Goal: Find specific fact: Find contact information

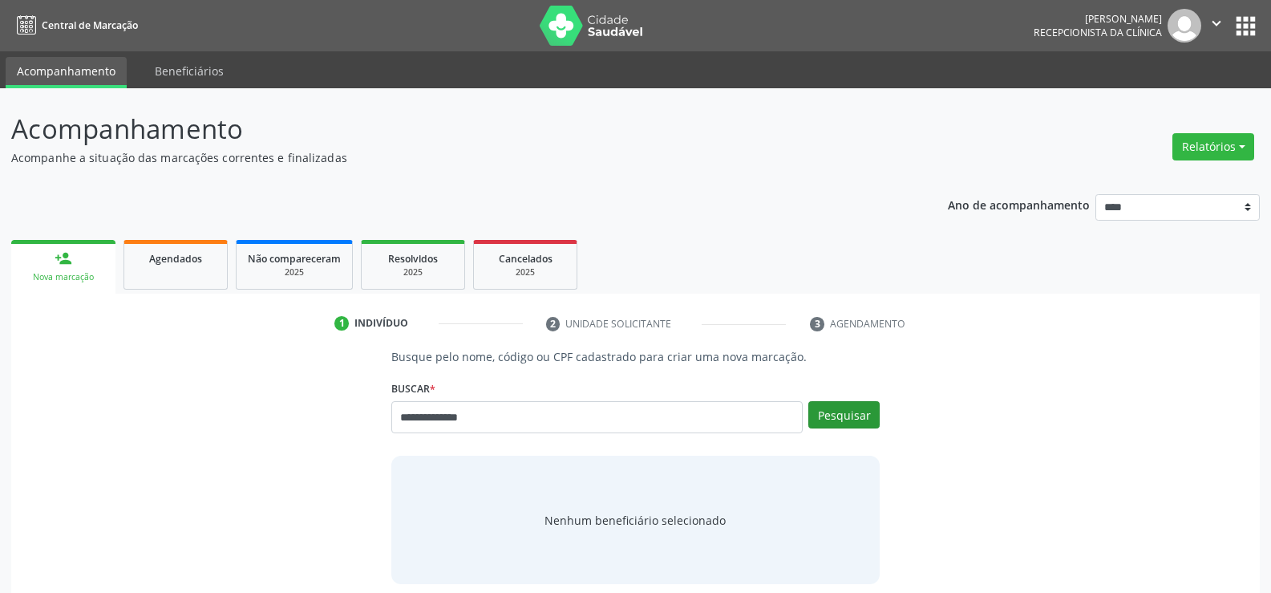
type input "**********"
click at [836, 411] on button "Pesquisar" at bounding box center [843, 414] width 71 height 27
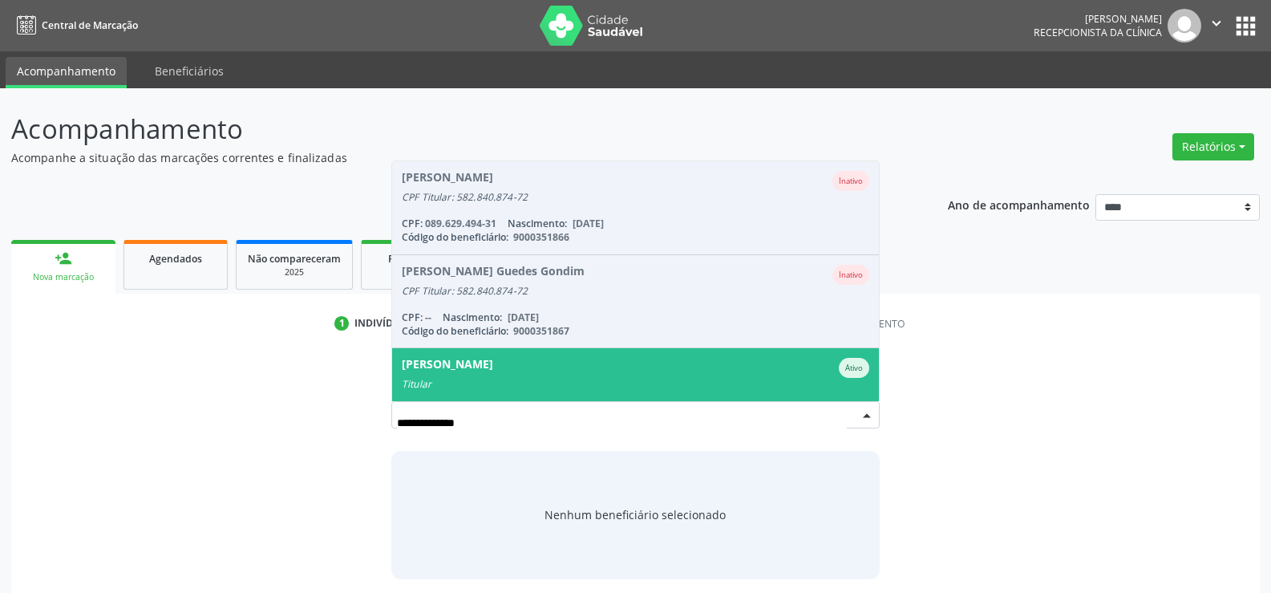
click at [589, 378] on div "Titular" at bounding box center [636, 384] width 468 height 13
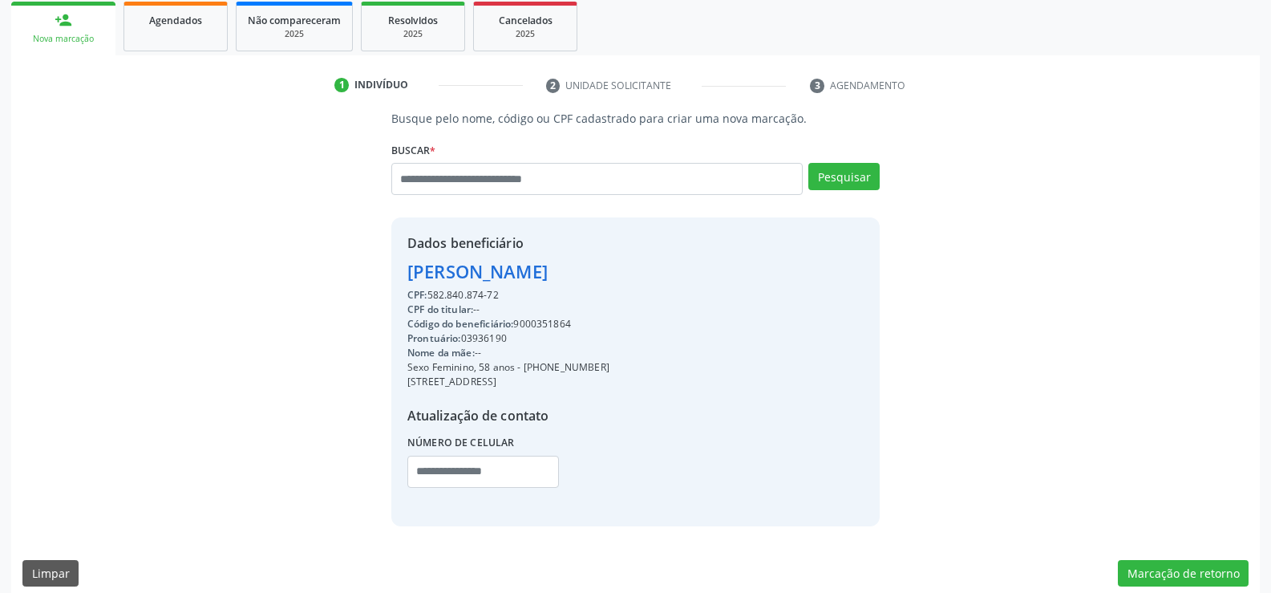
scroll to position [241, 0]
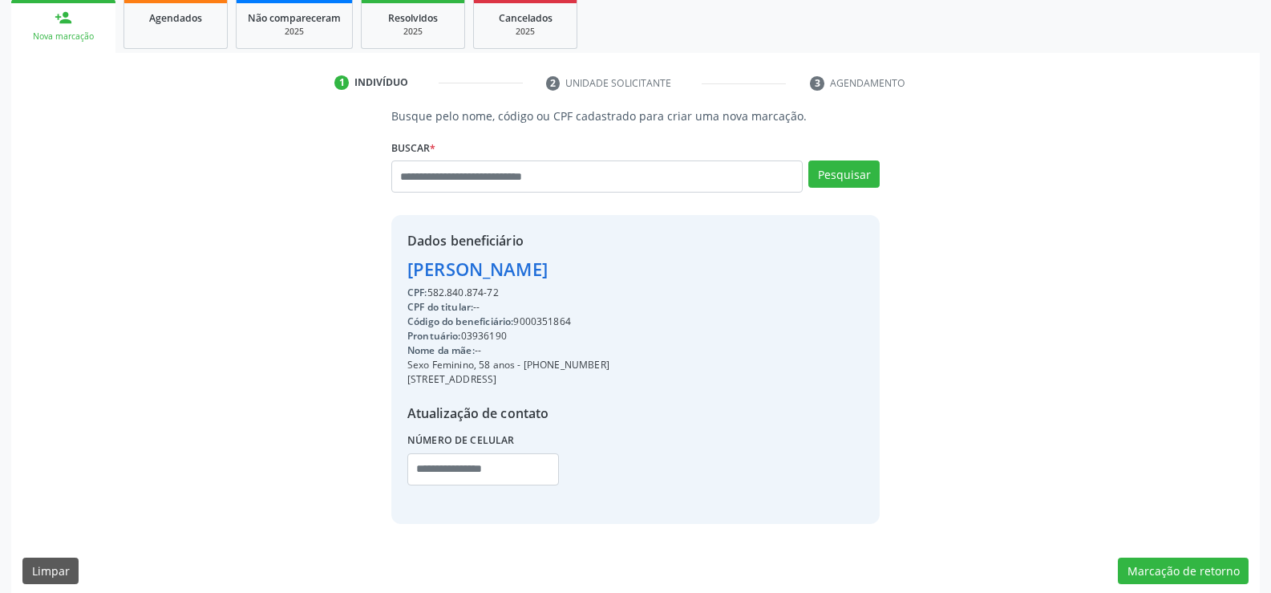
drag, startPoint x: 412, startPoint y: 266, endPoint x: 715, endPoint y: 268, distance: 303.2
click at [715, 268] on div "Dados beneficiário [PERSON_NAME] CPF: 582.840.874-72 CPF do titular: -- Código …" at bounding box center [635, 369] width 488 height 308
copy div "[PERSON_NAME]"
drag, startPoint x: 546, startPoint y: 368, endPoint x: 670, endPoint y: 363, distance: 124.4
click at [610, 363] on div "Sexo Feminino, 58 anos - [PHONE_NUMBER]" at bounding box center [508, 365] width 202 height 14
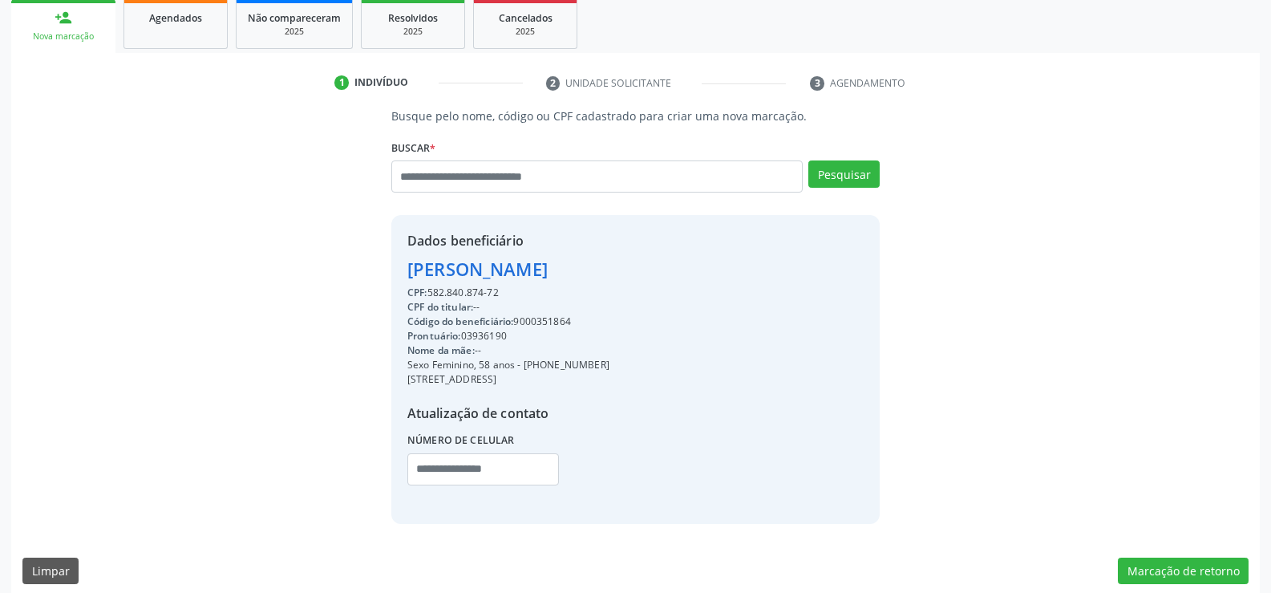
copy div "98792-3116"
click at [475, 177] on input "text" at bounding box center [596, 176] width 411 height 32
type input "**********"
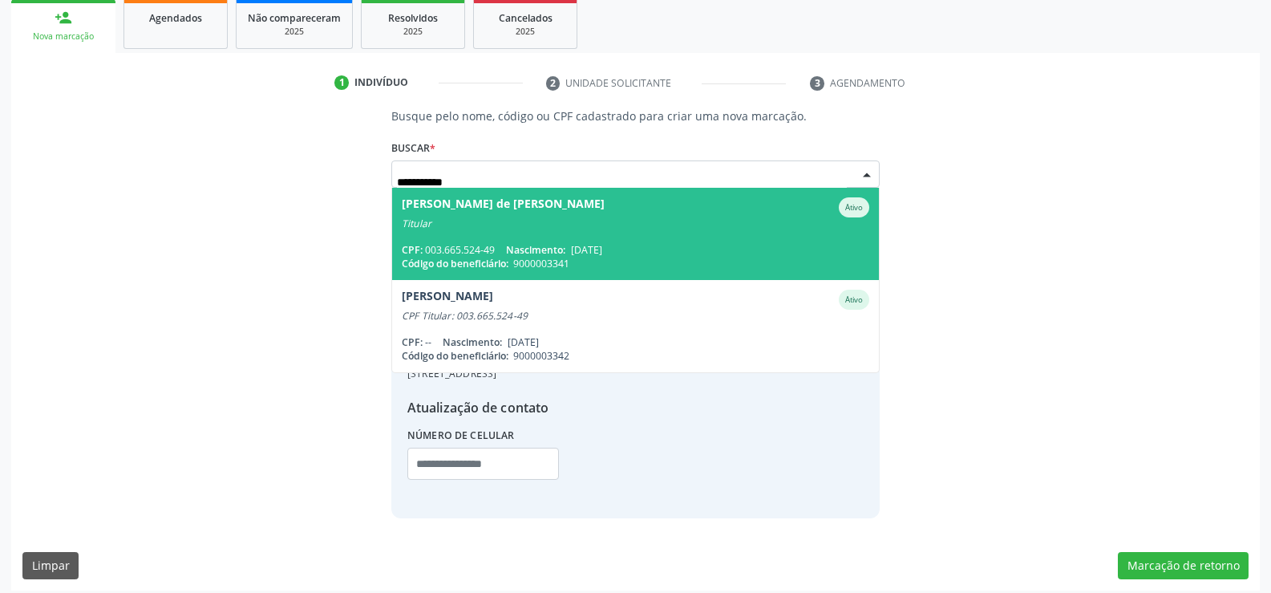
click at [471, 225] on div "Titular" at bounding box center [636, 223] width 468 height 13
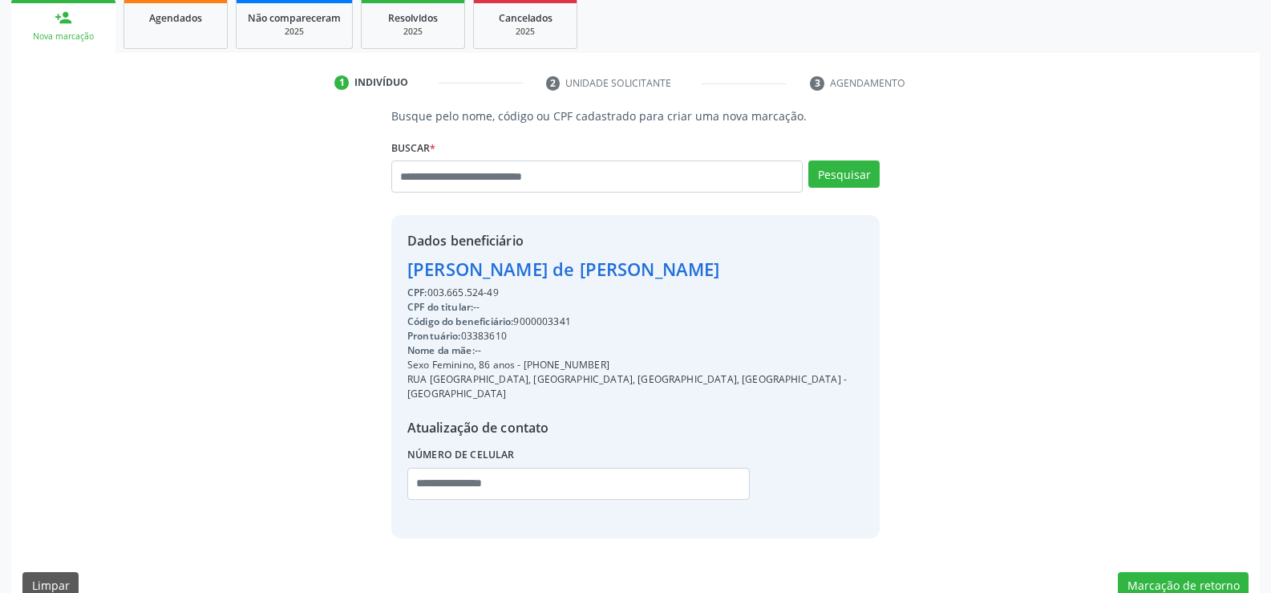
drag, startPoint x: 407, startPoint y: 274, endPoint x: 707, endPoint y: 270, distance: 299.2
click at [707, 270] on div "Dados beneficiário [PERSON_NAME] Brito CPF: 003.665.524-49 CPF do titular: -- C…" at bounding box center [635, 376] width 488 height 322
copy div "[PERSON_NAME] de [PERSON_NAME]"
click at [446, 165] on input "text" at bounding box center [596, 176] width 411 height 32
paste input "**********"
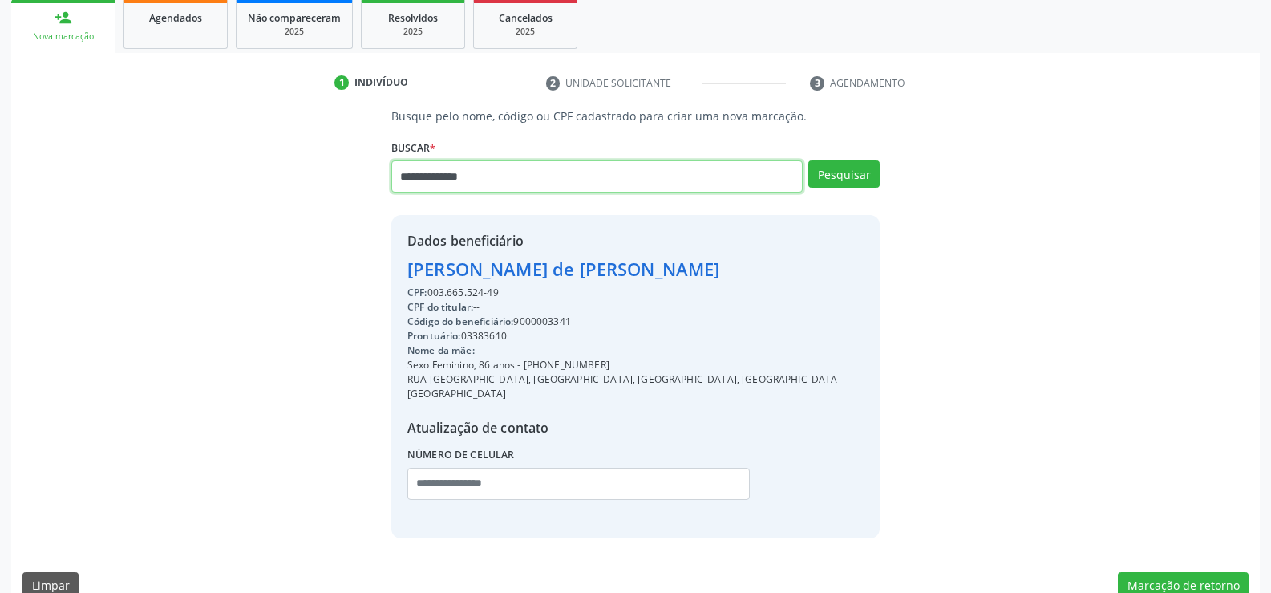
type input "**********"
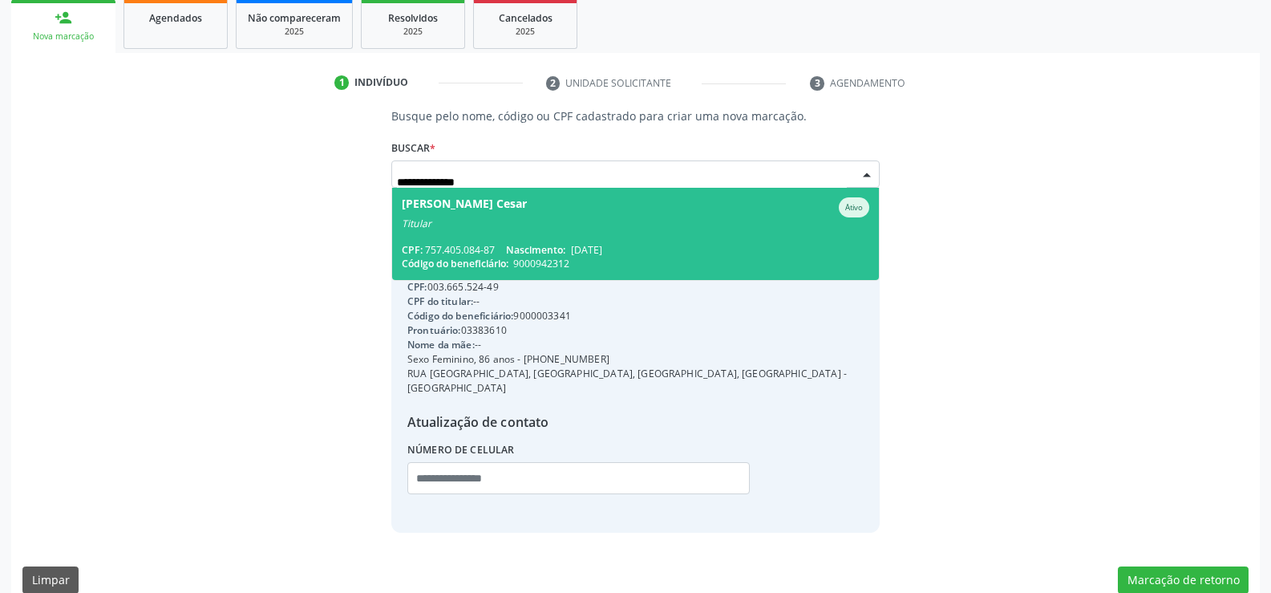
click at [449, 241] on span "[PERSON_NAME] [PERSON_NAME] Titular CPF: 757.405.084-87 Nascimento: [DATE] Códi…" at bounding box center [635, 234] width 487 height 92
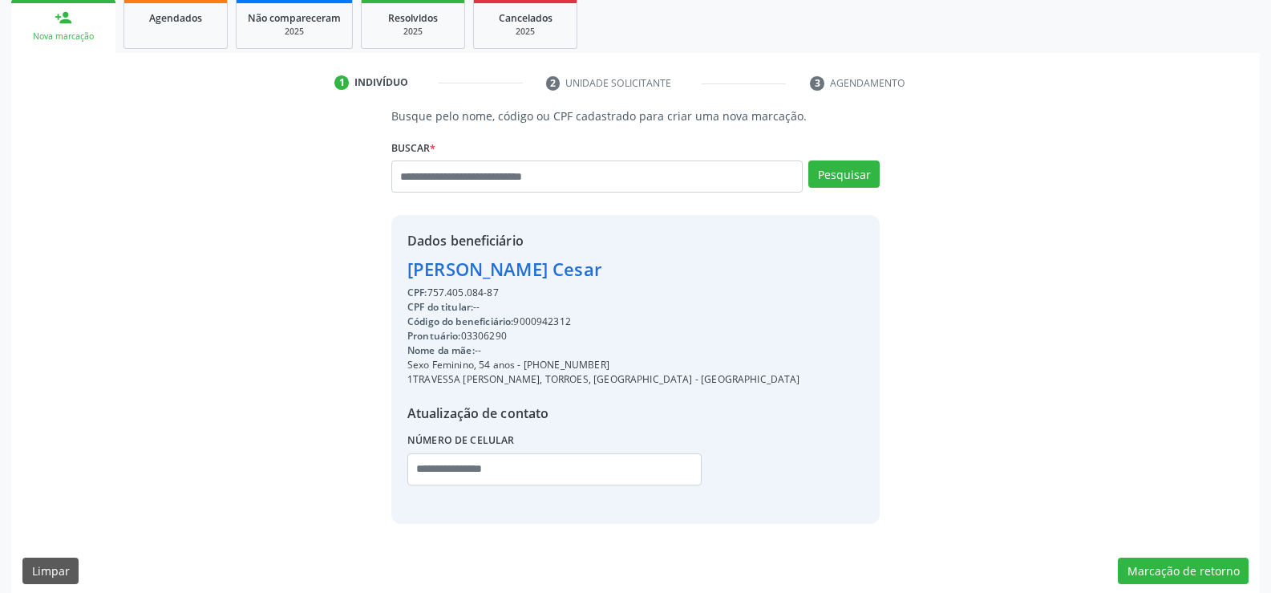
click at [402, 276] on div "Dados beneficiário [PERSON_NAME] Cesar CPF: 757.405.084-87 CPF do titular: -- C…" at bounding box center [635, 369] width 488 height 308
drag, startPoint x: 412, startPoint y: 269, endPoint x: 752, endPoint y: 267, distance: 340.1
click at [752, 267] on div "Dados beneficiário [PERSON_NAME] Cesar CPF: 757.405.084-87 CPF do titular: -- C…" at bounding box center [635, 369] width 488 height 308
copy div "[PERSON_NAME] Cesar"
drag, startPoint x: 542, startPoint y: 368, endPoint x: 646, endPoint y: 359, distance: 103.9
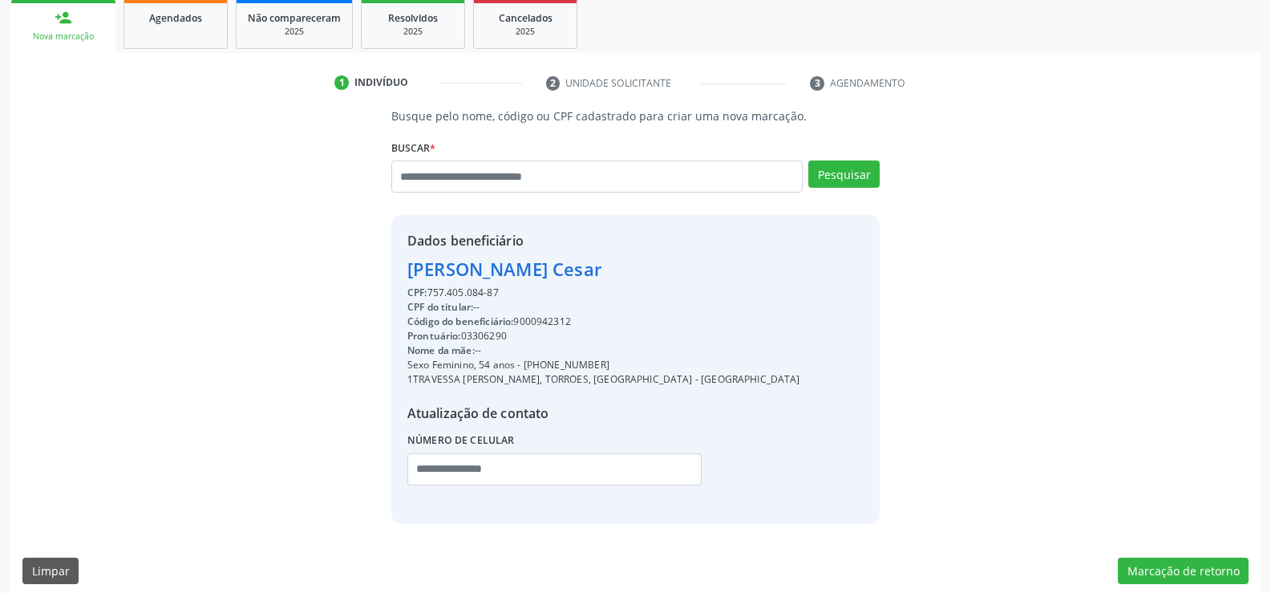
click at [646, 359] on div "Sexo Feminino, 54 anos - [PHONE_NUMBER]" at bounding box center [603, 365] width 393 height 14
copy div "98477-0608"
click at [500, 178] on input "text" at bounding box center [596, 176] width 411 height 32
paste input "**********"
type input "**********"
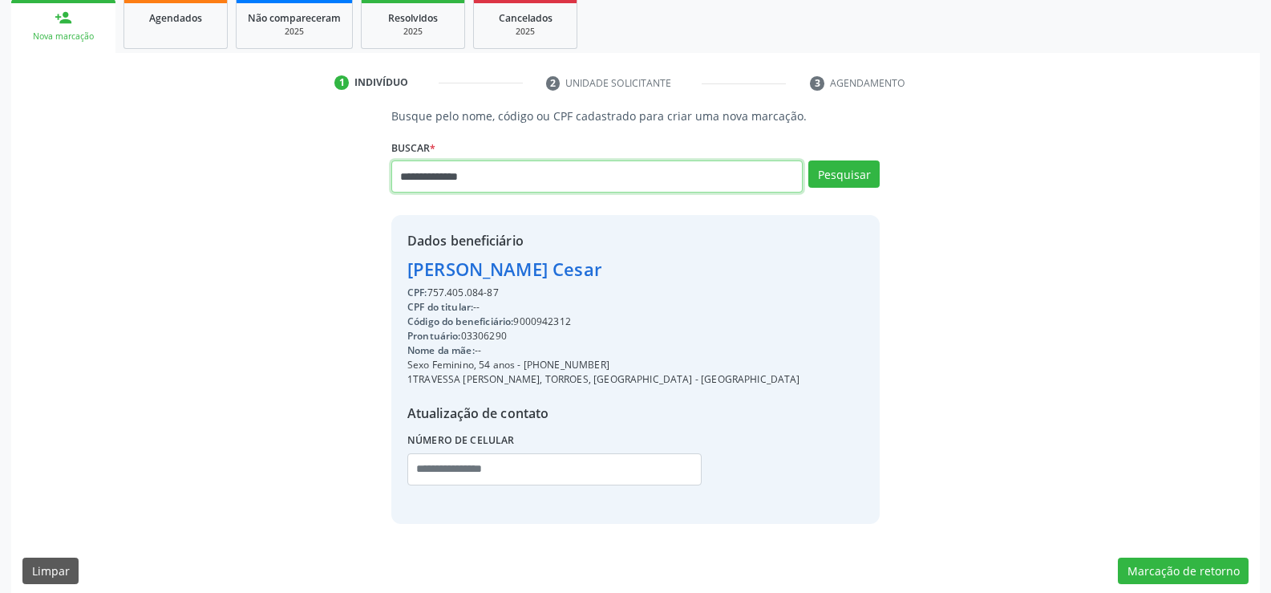
type input "**********"
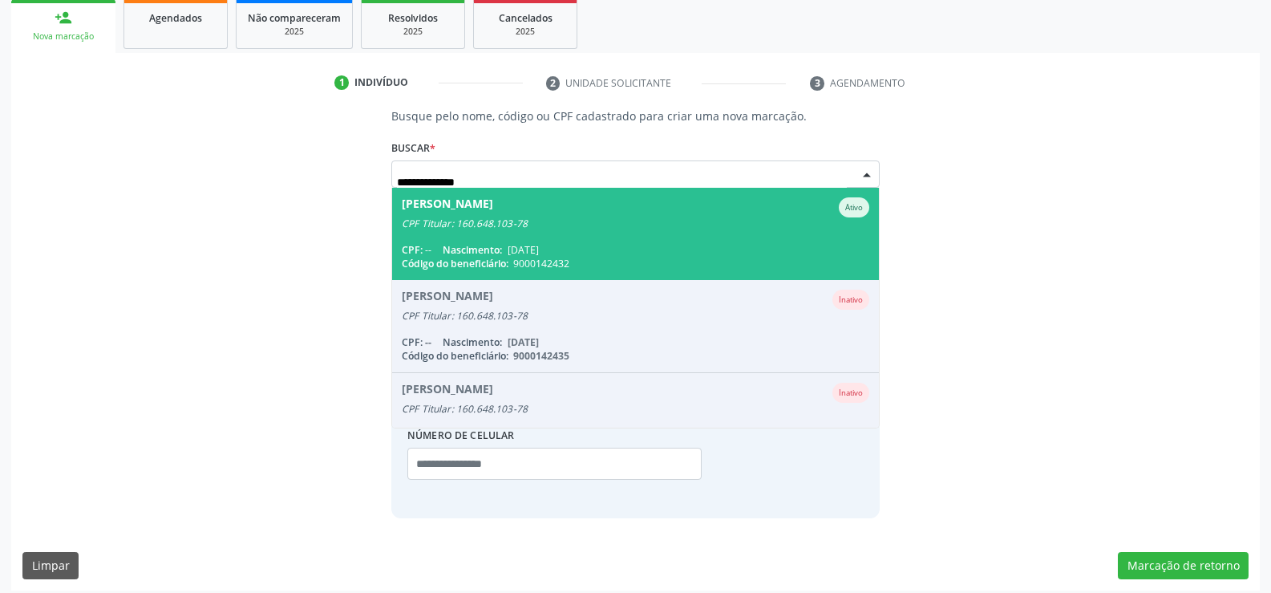
click at [565, 241] on span "[PERSON_NAME] Ativo CPF Titular: 160.648.103-78 CPF: -- Nascimento: [DATE] Códi…" at bounding box center [635, 234] width 487 height 92
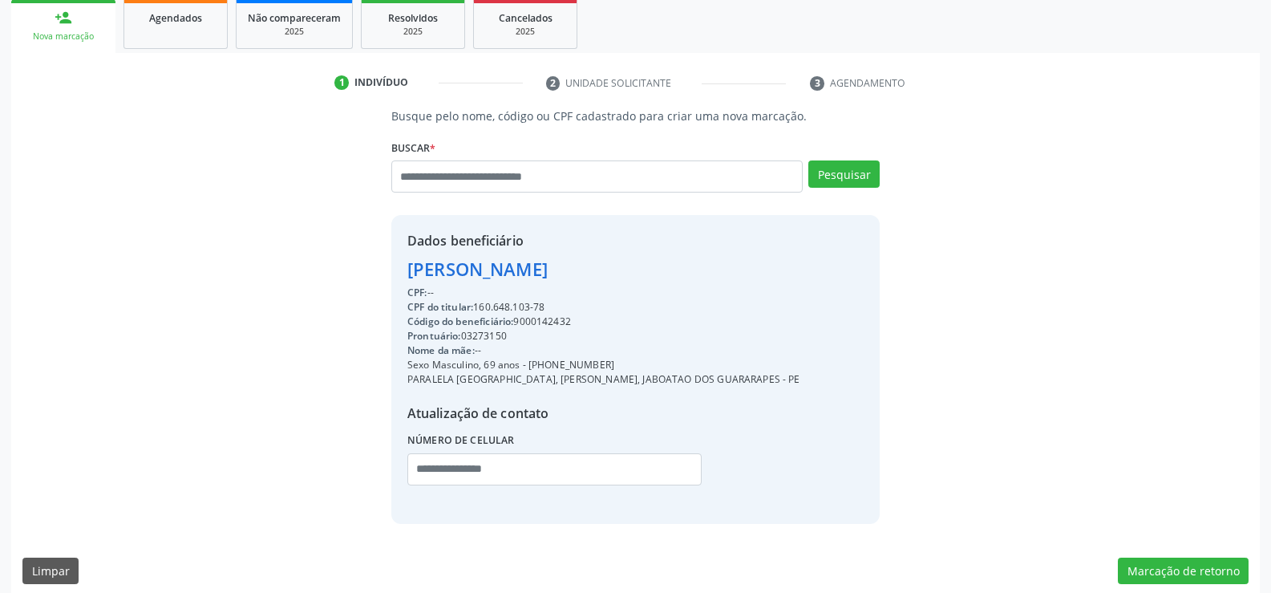
drag, startPoint x: 409, startPoint y: 272, endPoint x: 734, endPoint y: 265, distance: 324.9
click at [734, 265] on div "Dados beneficiário [PERSON_NAME] CPF: -- CPF do titular: 160.648.103-78 Código …" at bounding box center [635, 369] width 488 height 308
copy div "[PERSON_NAME]"
drag, startPoint x: 543, startPoint y: 367, endPoint x: 623, endPoint y: 351, distance: 81.6
click at [623, 351] on div "CPF: -- CPF do titular: 160.648.103-78 Código do beneficiário: 9000142432 Pront…" at bounding box center [603, 391] width 393 height 211
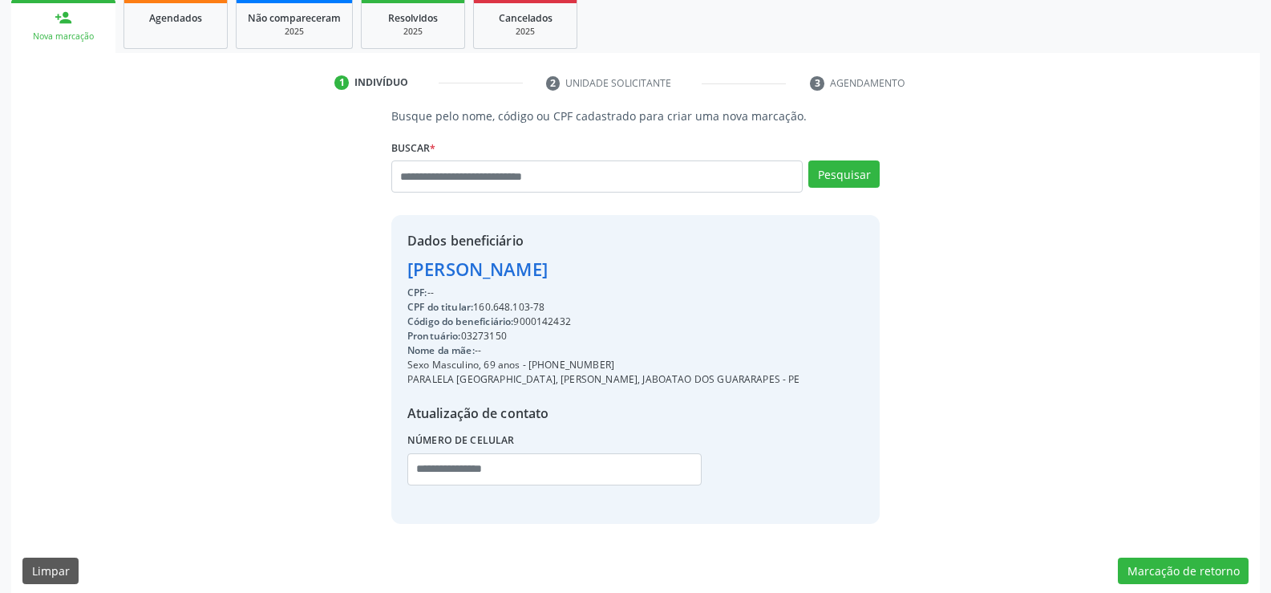
click at [610, 354] on div "Nome da mãe: --" at bounding box center [603, 350] width 393 height 14
drag, startPoint x: 549, startPoint y: 363, endPoint x: 667, endPoint y: 366, distance: 117.9
click at [667, 366] on div "Sexo Masculino, 69 anos - [PHONE_NUMBER]" at bounding box center [603, 365] width 393 height 14
copy div "99601-3088"
click at [456, 178] on input "text" at bounding box center [596, 176] width 411 height 32
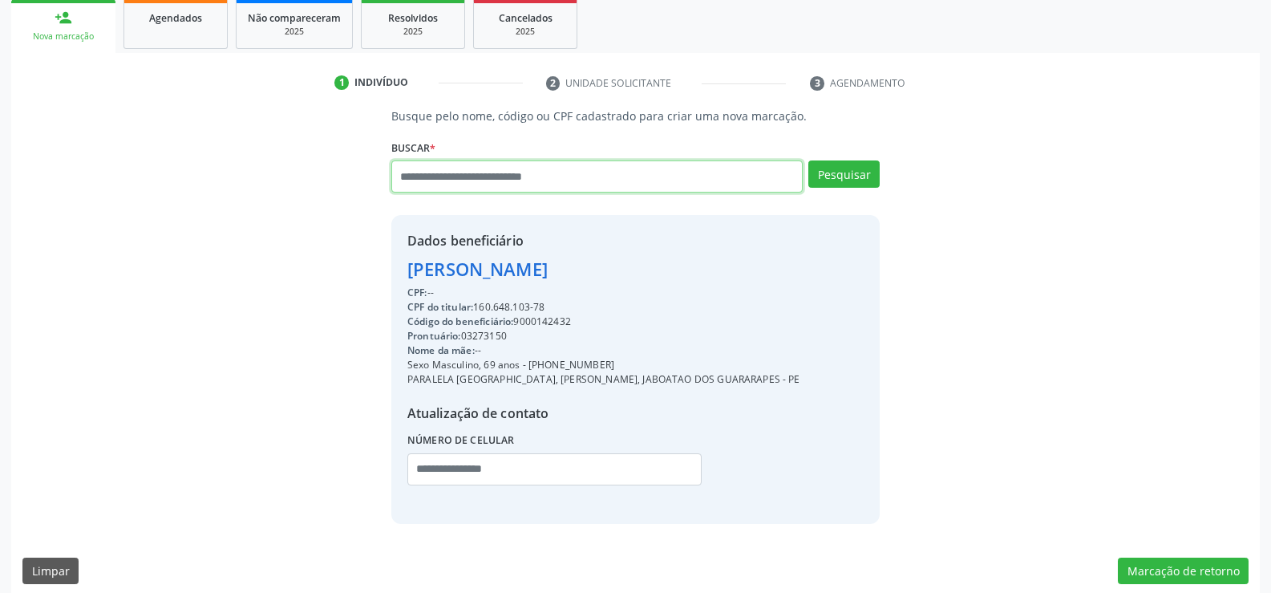
paste input "**********"
type input "**********"
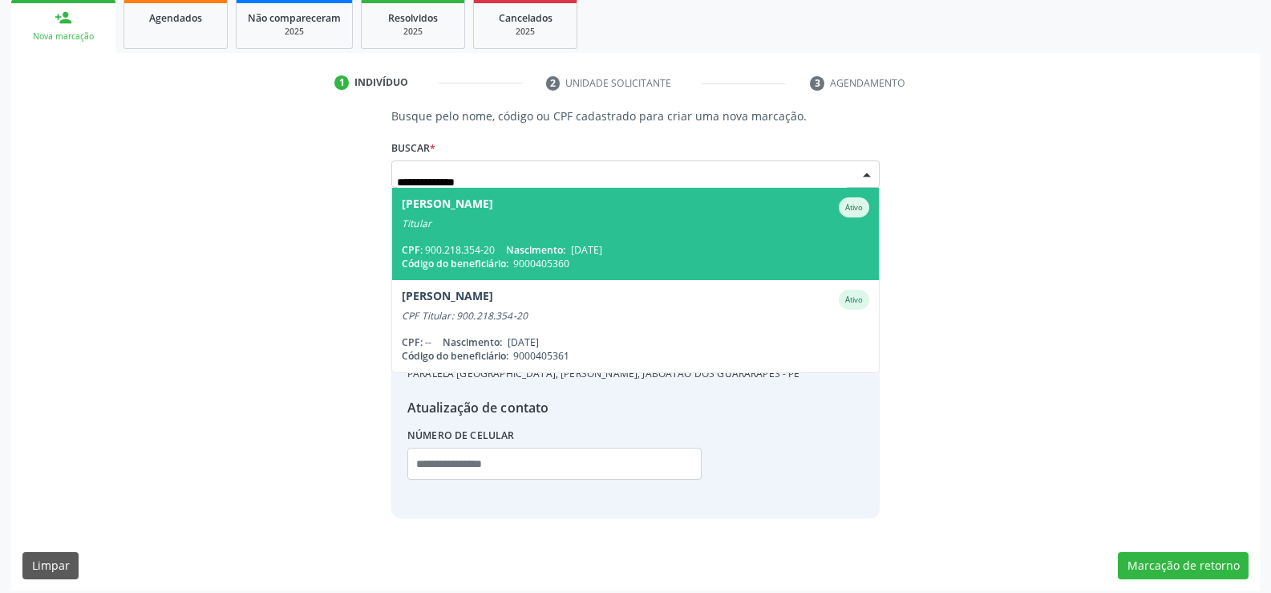
click at [582, 229] on span "[PERSON_NAME] Ativo Titular CPF: 900.218.354-20 Nascimento: [DATE] Código do be…" at bounding box center [635, 234] width 487 height 92
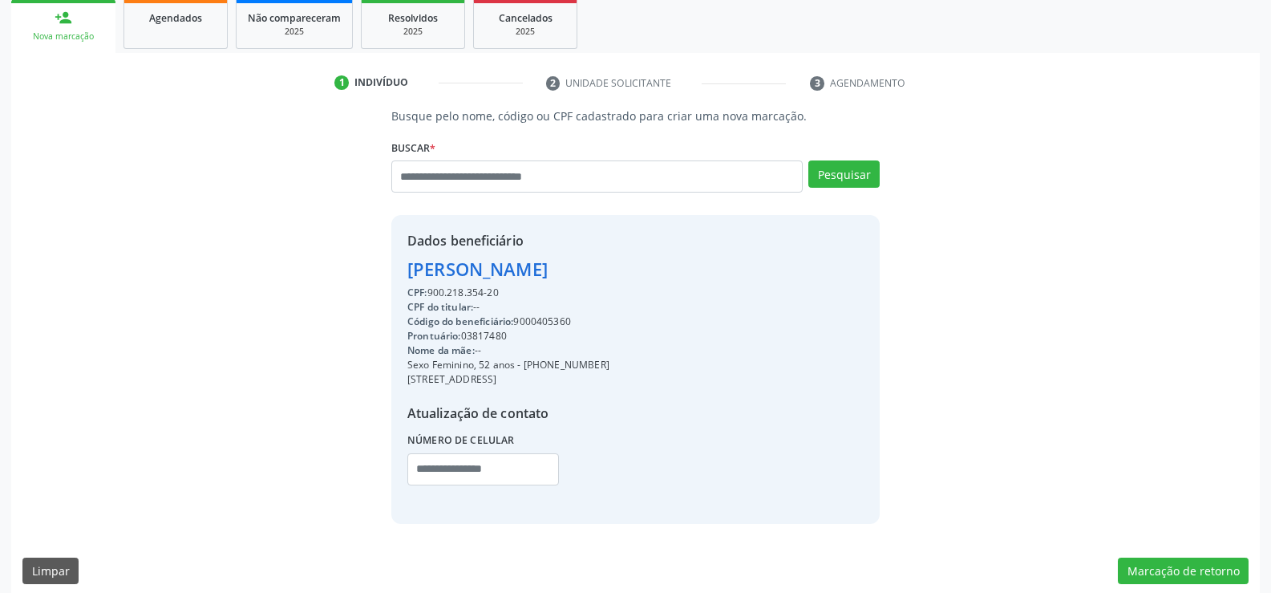
drag, startPoint x: 411, startPoint y: 265, endPoint x: 696, endPoint y: 271, distance: 285.6
click at [696, 271] on div "Dados beneficiário [PERSON_NAME] CPF: 900.218.354-20 CPF do titular: -- Código …" at bounding box center [635, 369] width 488 height 308
copy div "[PERSON_NAME]"
drag, startPoint x: 549, startPoint y: 364, endPoint x: 659, endPoint y: 362, distance: 110.7
click at [610, 362] on div "Sexo Feminino, 52 anos - [PHONE_NUMBER]" at bounding box center [508, 365] width 202 height 14
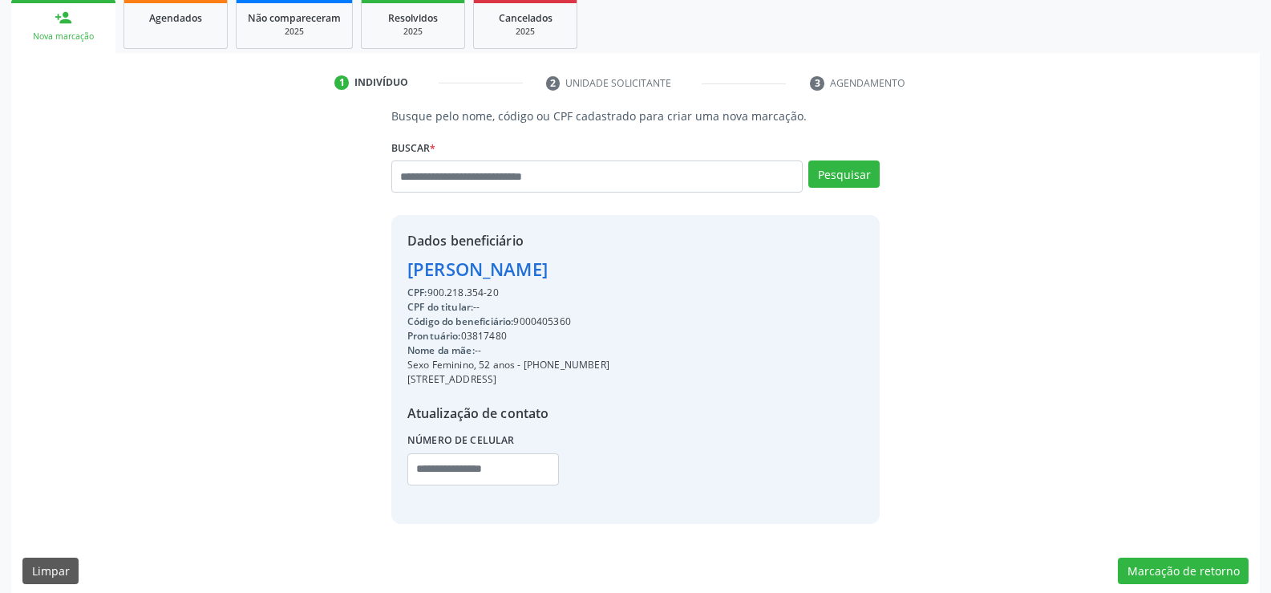
click at [610, 360] on div "Sexo Feminino, 52 anos - [PHONE_NUMBER]" at bounding box center [508, 365] width 202 height 14
drag, startPoint x: 545, startPoint y: 363, endPoint x: 606, endPoint y: 364, distance: 61.8
click at [606, 364] on div "Sexo Feminino, 52 anos - [PHONE_NUMBER]" at bounding box center [508, 365] width 202 height 14
copy div "99938-2262"
